Goal: Check status: Check status

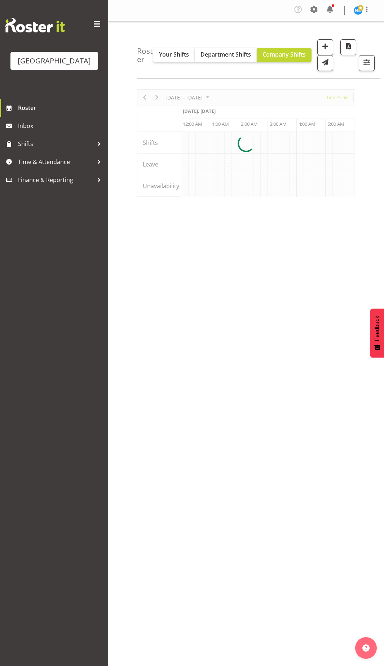
scroll to position [0, 2767]
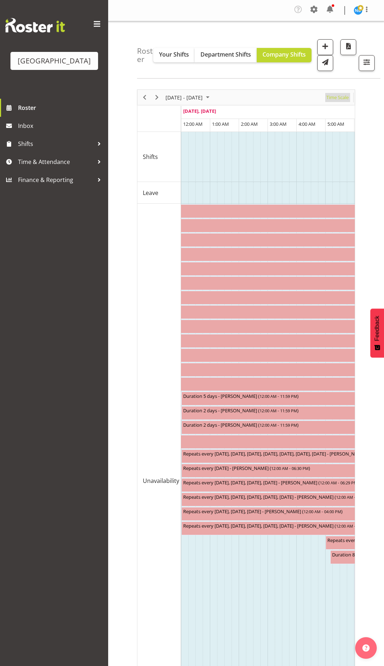
click at [344, 98] on span "Time Scale" at bounding box center [337, 97] width 24 height 9
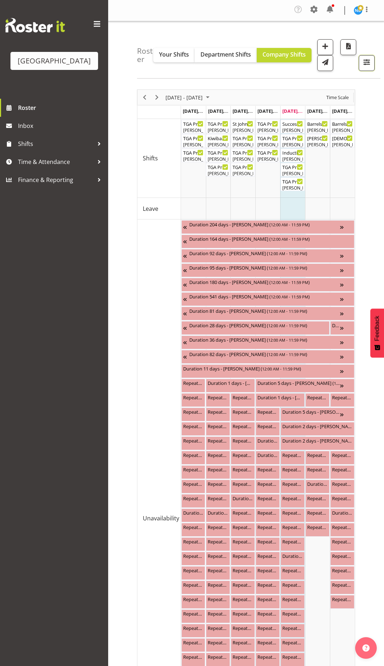
click at [365, 68] on button "button" at bounding box center [366, 63] width 16 height 16
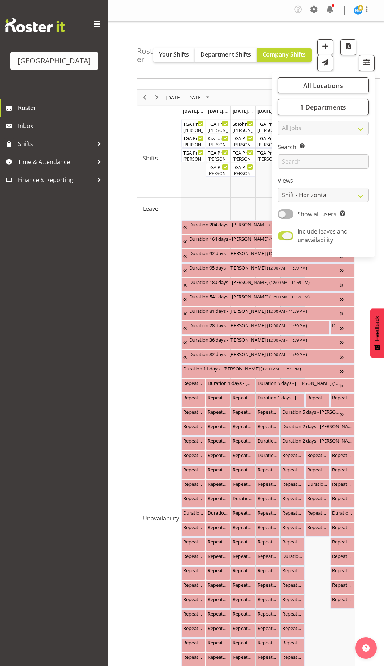
click at [291, 235] on span at bounding box center [285, 235] width 16 height 9
click at [282, 235] on input "Include leaves and unavailability" at bounding box center [279, 235] width 5 height 5
checkbox input "false"
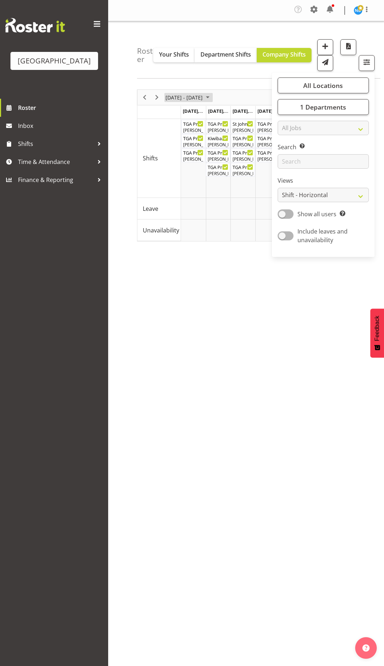
click at [212, 100] on span "August 25 - 31, 2025" at bounding box center [207, 97] width 9 height 9
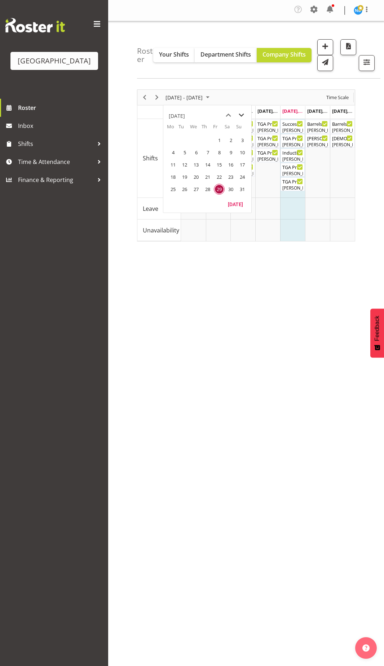
click at [243, 114] on span "next month" at bounding box center [241, 115] width 13 height 13
click at [346, 271] on div "[DATE] - [DATE] [DATE] Day Week Fortnight Month calendar Month Agenda Time Scal…" at bounding box center [260, 228] width 247 height 288
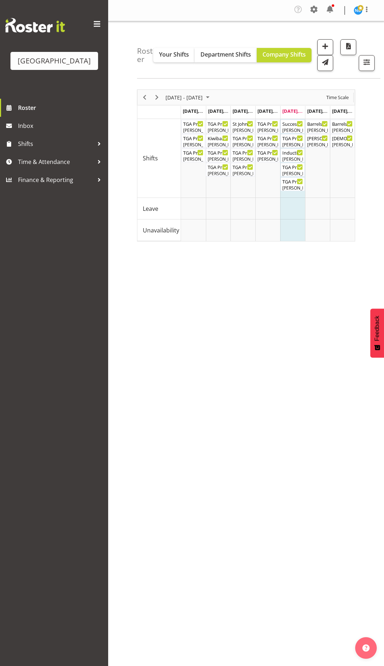
click at [95, 24] on span at bounding box center [97, 24] width 12 height 12
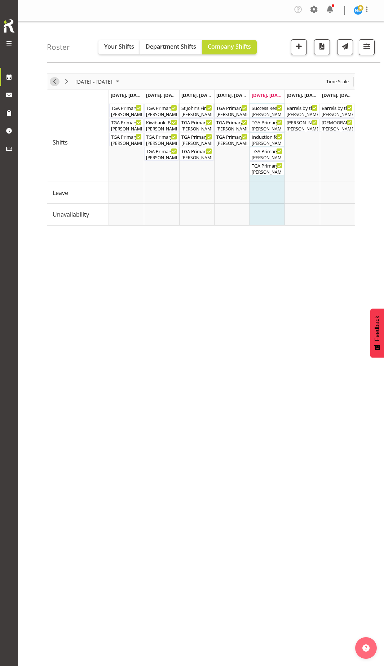
click at [55, 83] on span "Previous" at bounding box center [54, 81] width 9 height 9
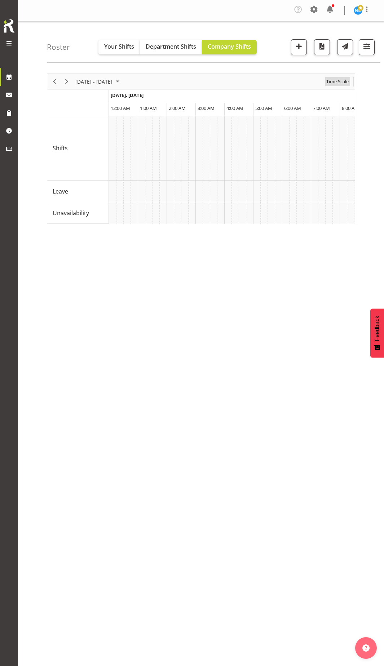
click at [328, 81] on span "Time Scale" at bounding box center [337, 81] width 24 height 9
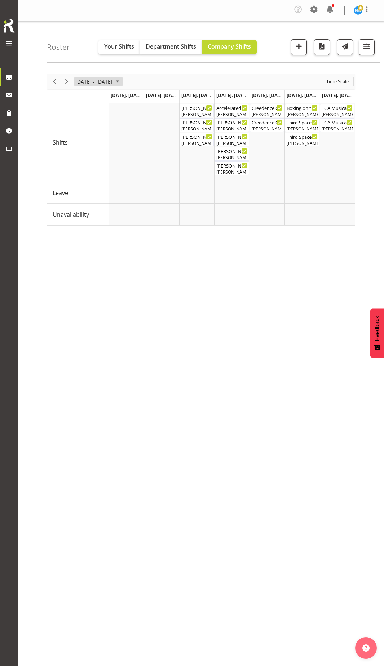
click at [101, 80] on span "[DATE] - [DATE]" at bounding box center [94, 81] width 39 height 9
click at [150, 98] on span "next month" at bounding box center [151, 99] width 13 height 13
click at [83, 157] on span "22" at bounding box center [82, 161] width 11 height 11
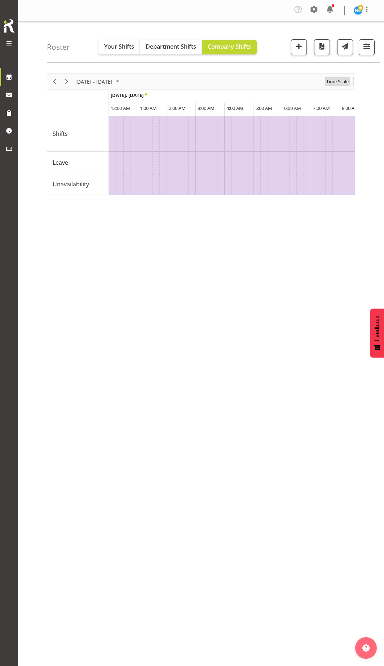
click at [339, 81] on span "Time Scale" at bounding box center [337, 81] width 24 height 9
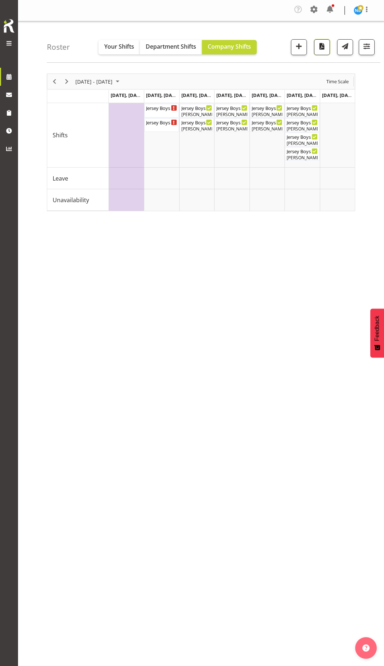
click at [324, 44] on span "button" at bounding box center [321, 45] width 9 height 9
